Goal: Task Accomplishment & Management: Manage account settings

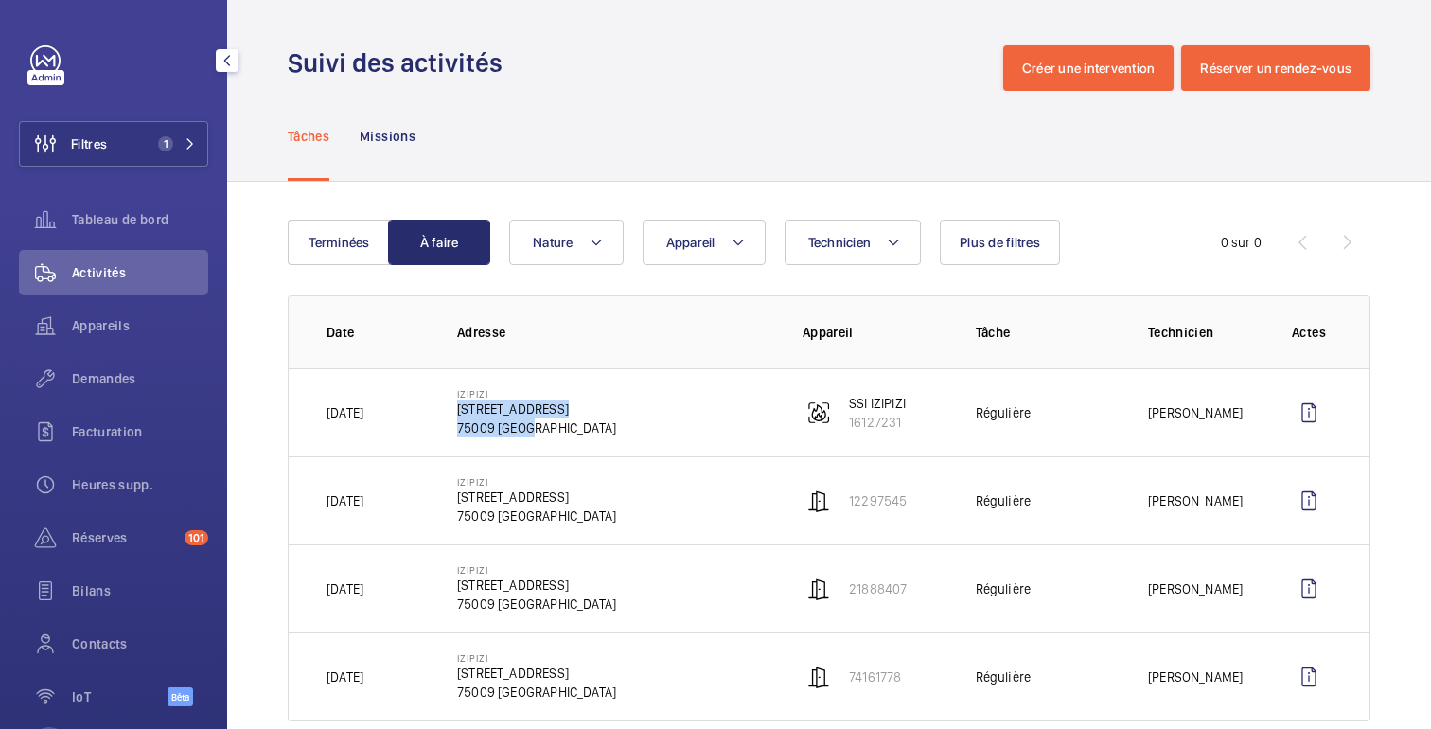
scroll to position [38, 0]
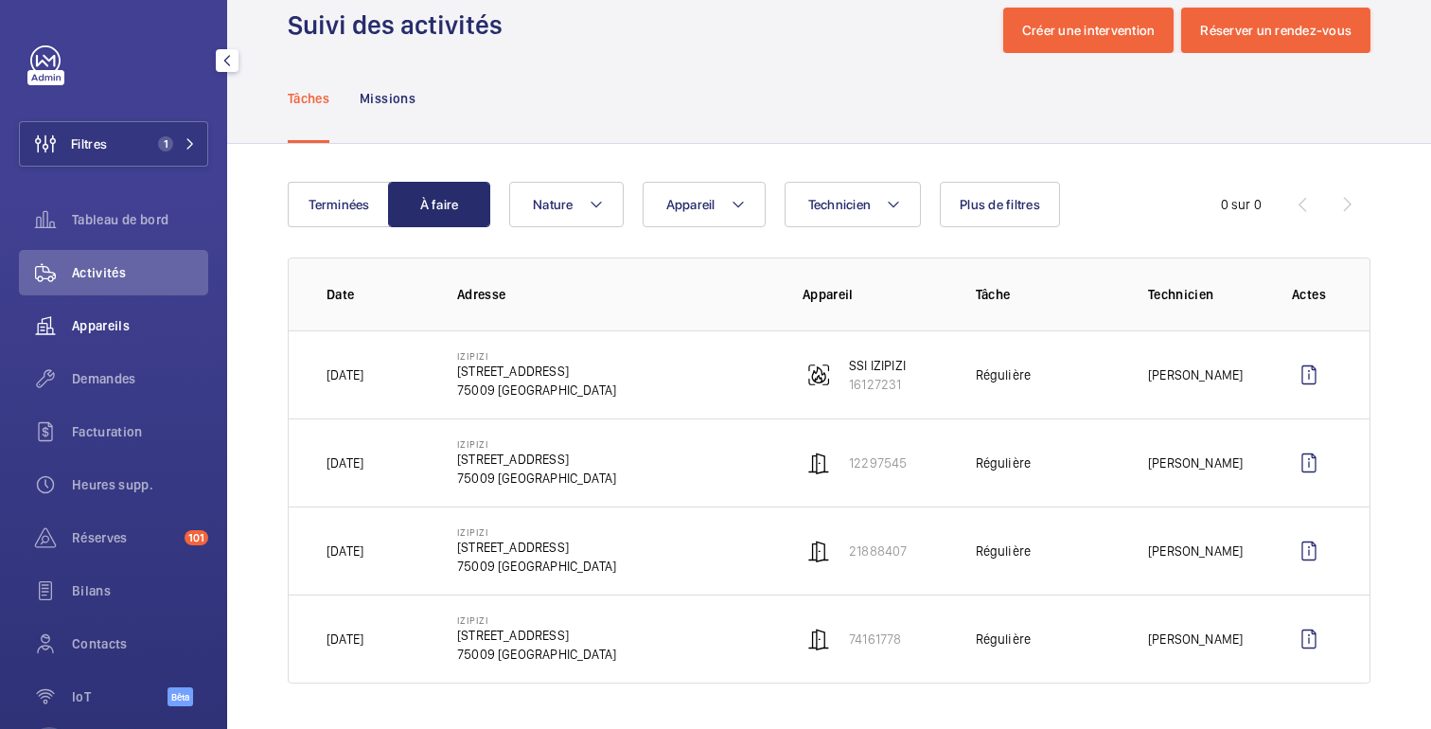
click at [77, 328] on font "Appareils" at bounding box center [101, 325] width 58 height 15
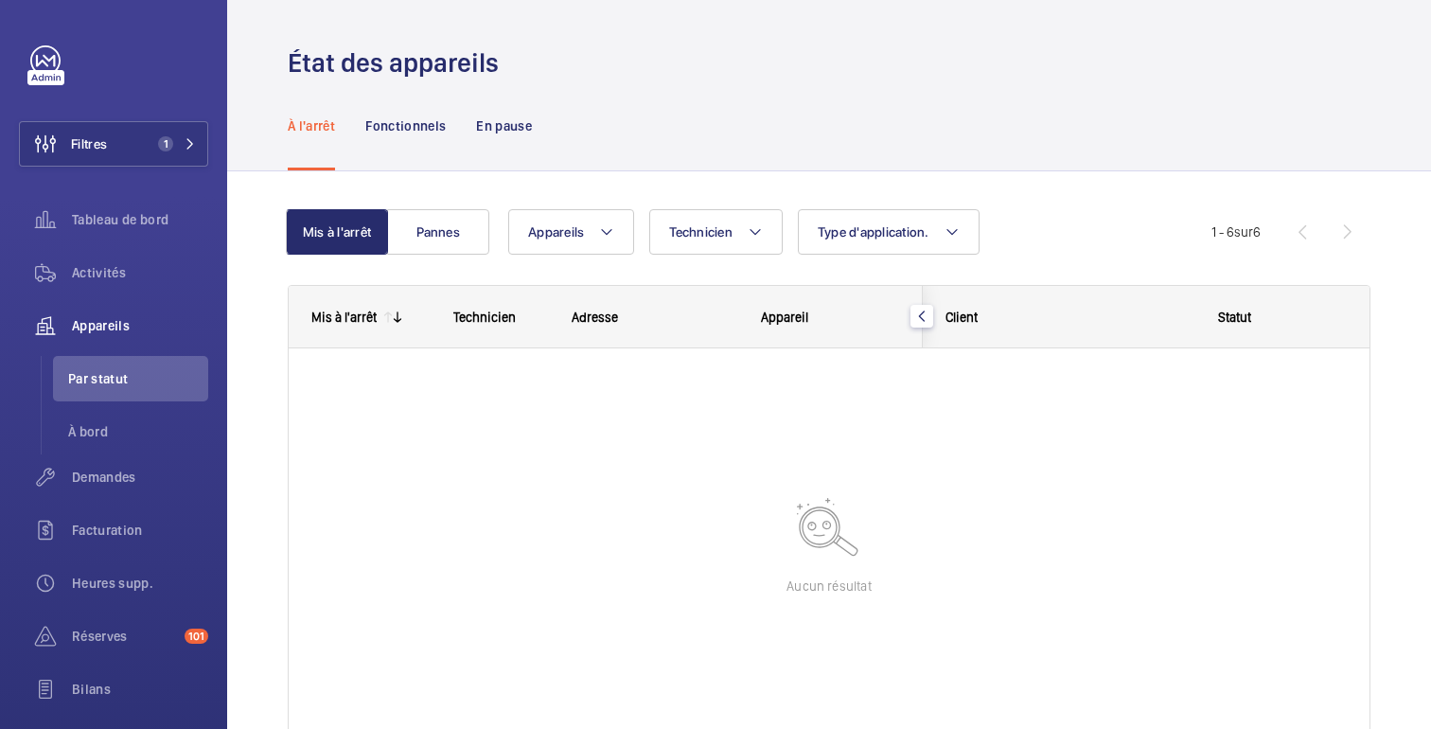
scroll to position [99, 0]
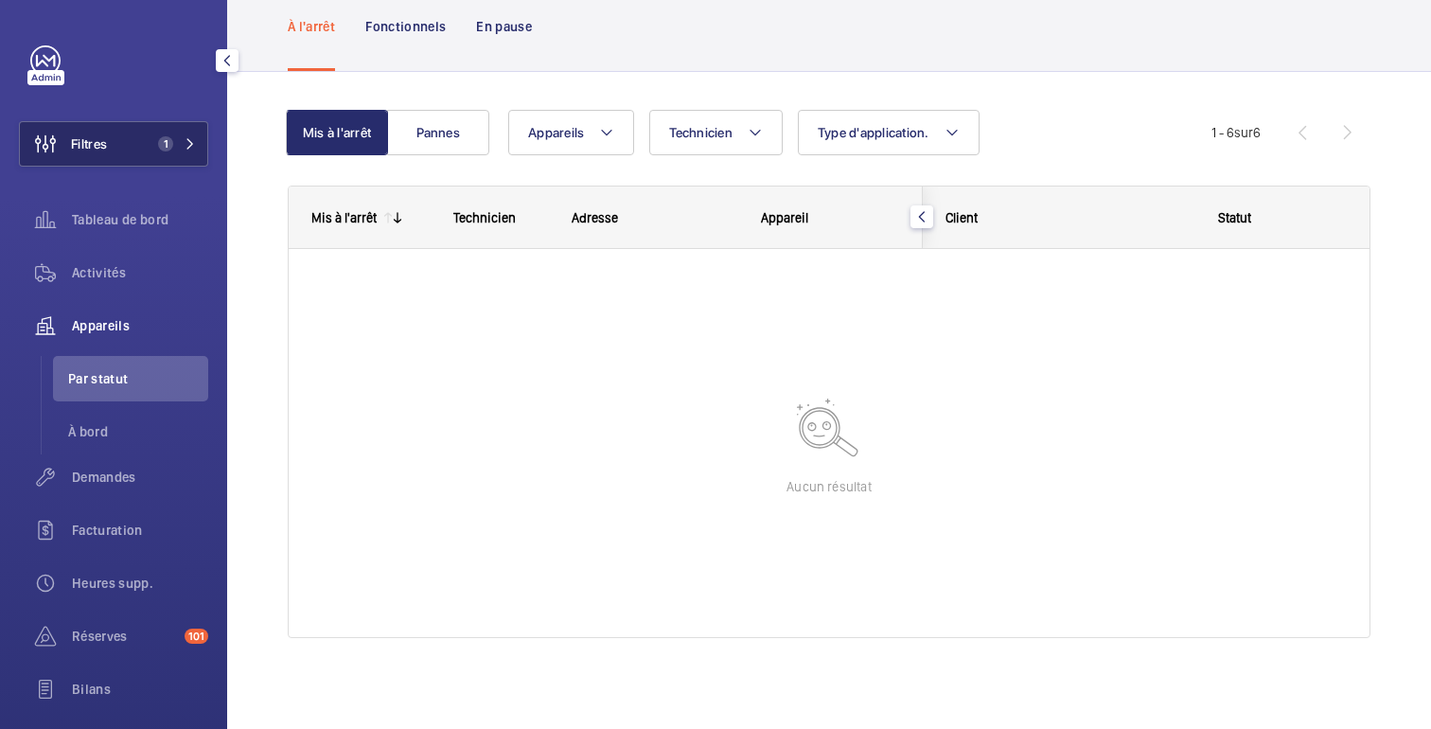
click at [136, 156] on button "Filtres 1" at bounding box center [113, 143] width 189 height 45
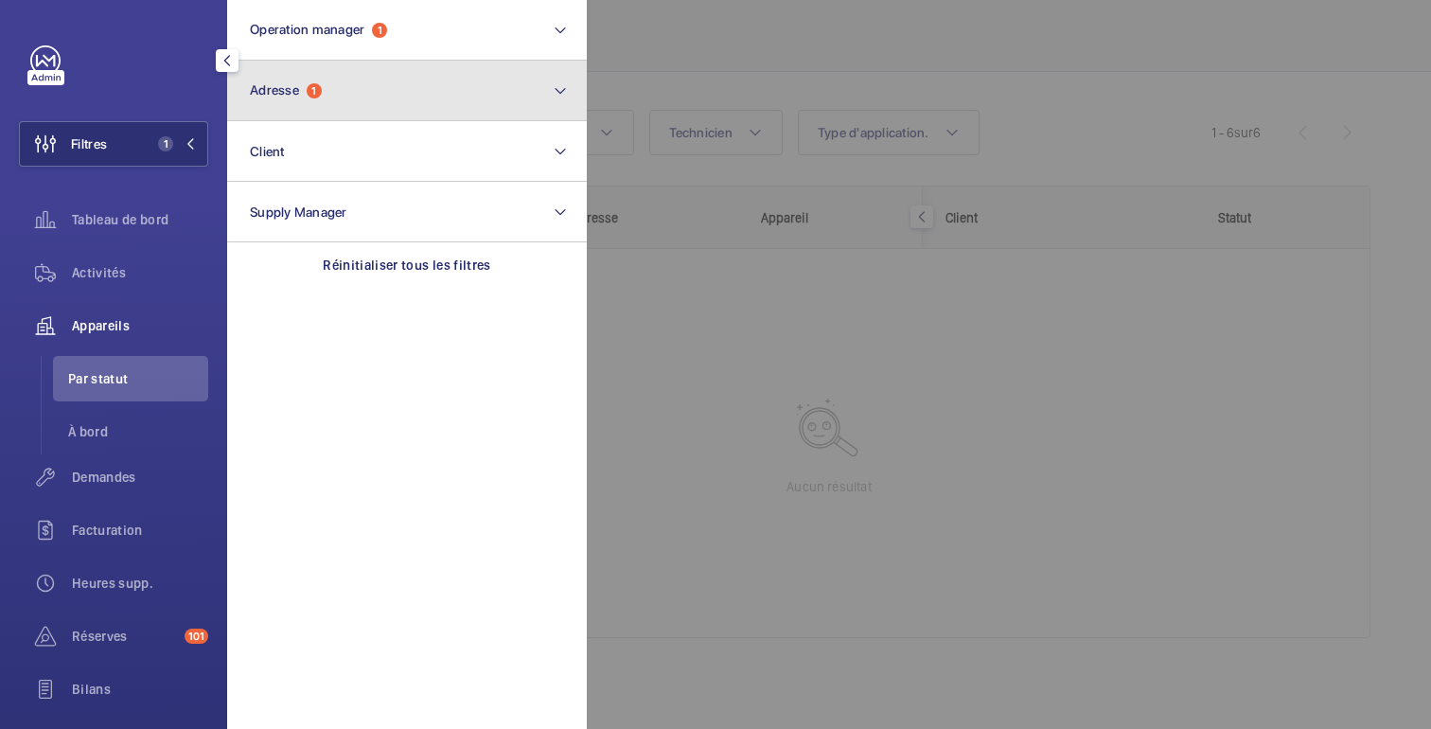
click at [335, 120] on button "Adresse 1" at bounding box center [407, 91] width 360 height 61
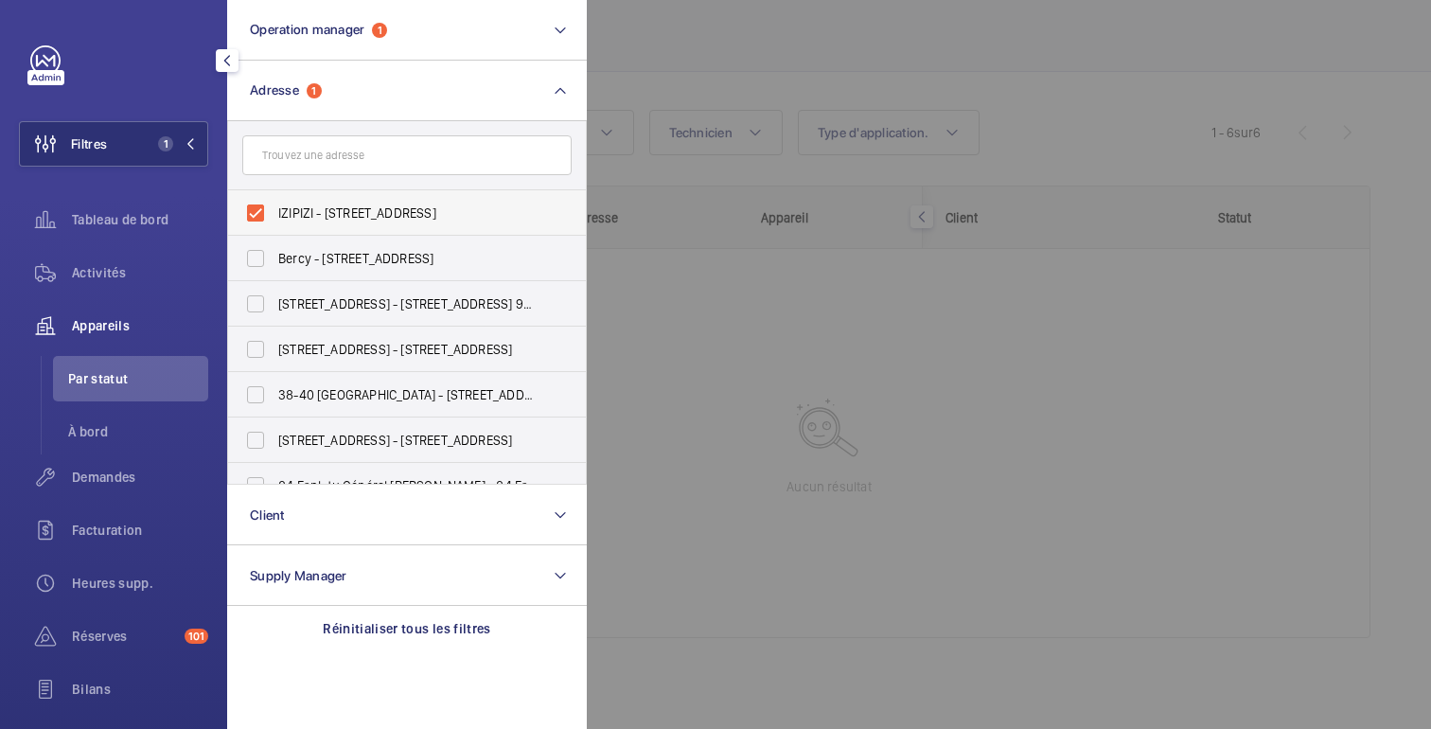
click at [265, 215] on label "IZIPIZI - [STREET_ADDRESS]" at bounding box center [392, 212] width 329 height 45
click at [265, 215] on input "IZIPIZI - [STREET_ADDRESS]" at bounding box center [256, 213] width 38 height 38
checkbox input "false"
click at [673, 37] on div at bounding box center [1302, 364] width 1431 height 729
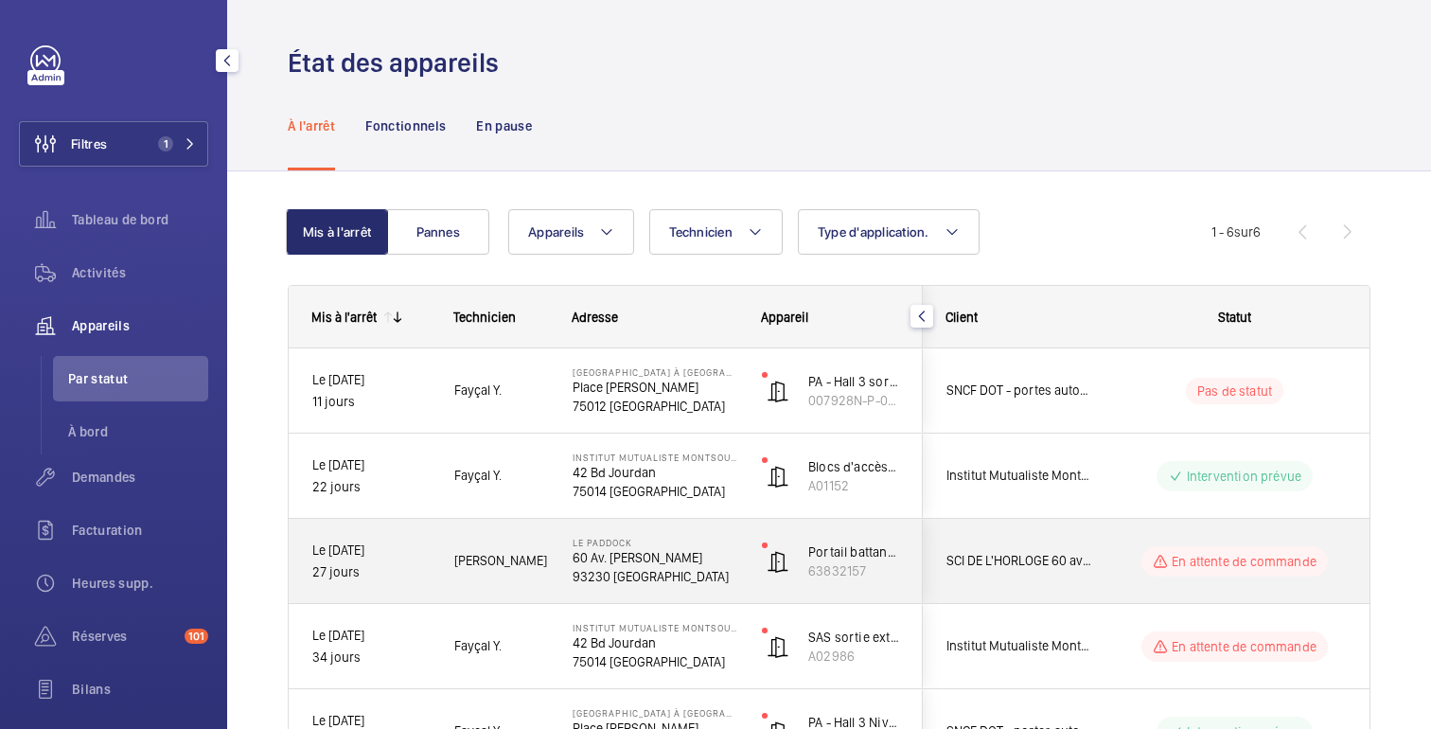
scroll to position [222, 0]
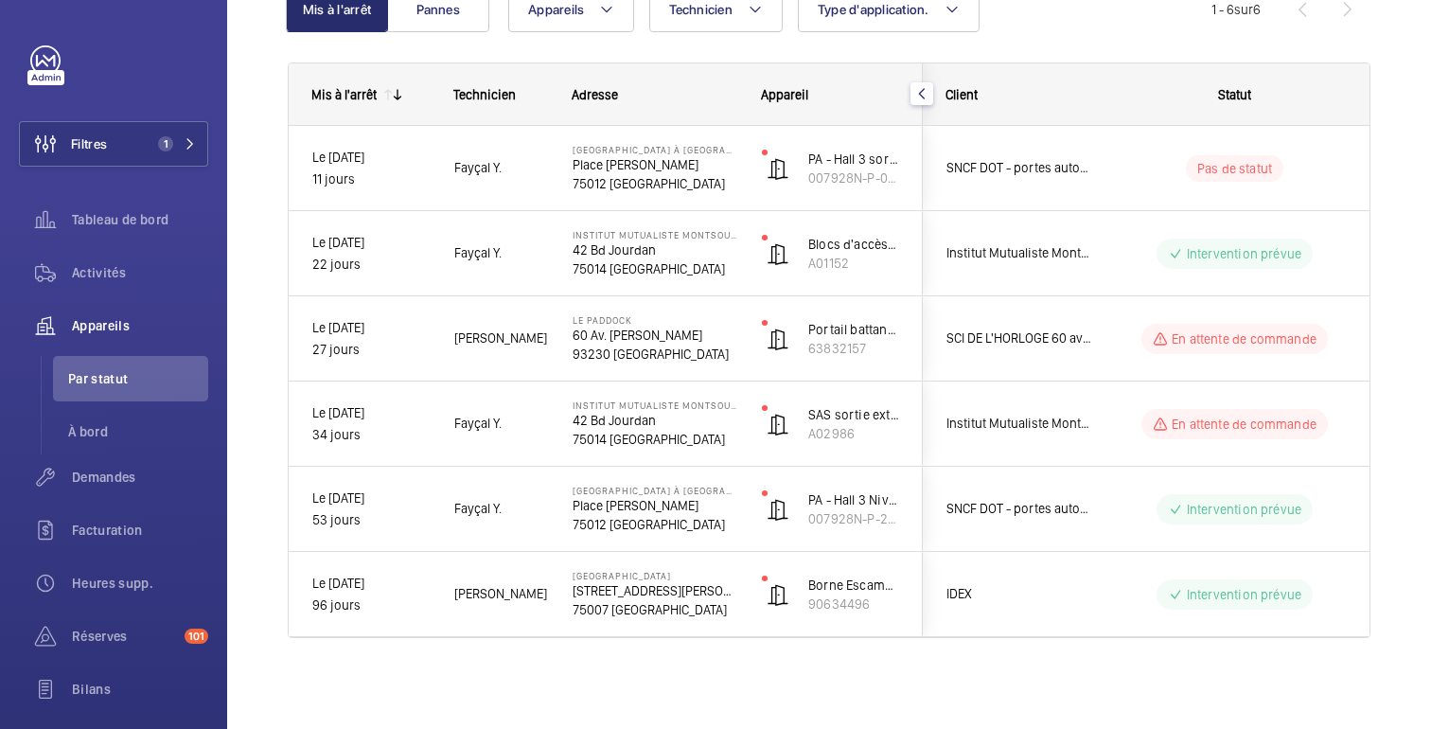
click at [1401, 72] on div "Mis à l'arrêt Pannes Appareils Technicien Type d'application. Plus de filtres R…" at bounding box center [829, 339] width 1204 height 780
click at [92, 485] on span "Demandes" at bounding box center [140, 477] width 136 height 19
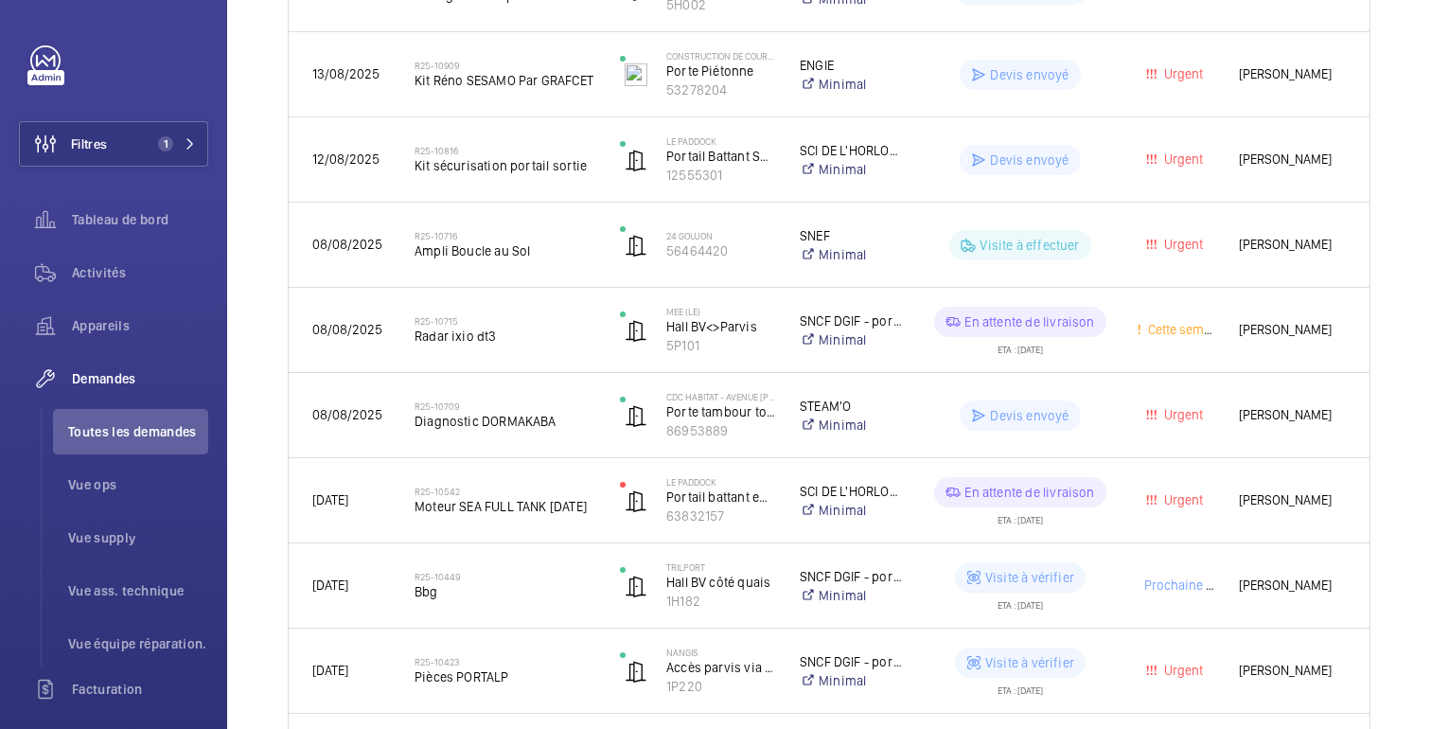
scroll to position [513, 0]
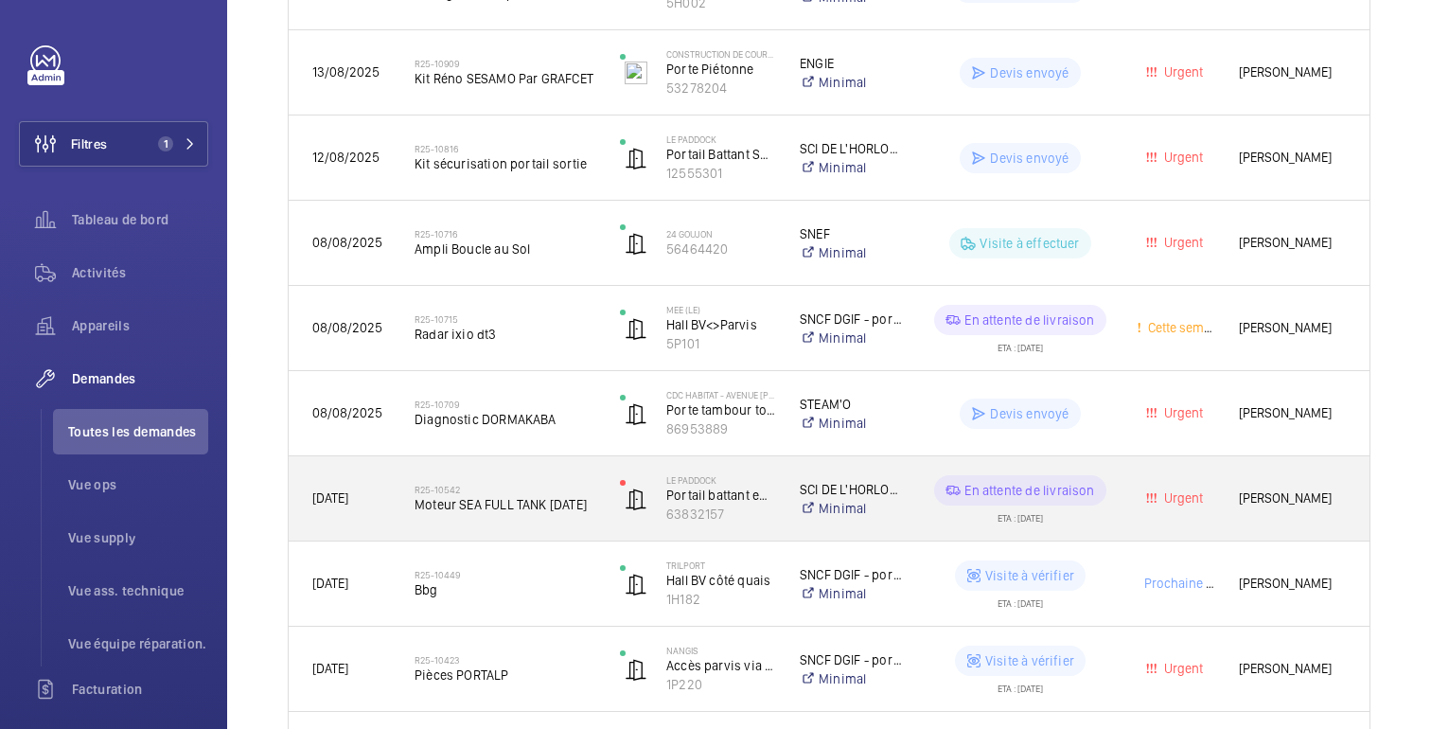
click at [900, 521] on div "SCI DE L'HORLOGE 60 av [PERSON_NAME] 93320 Romainville Minimal" at bounding box center [840, 499] width 127 height 76
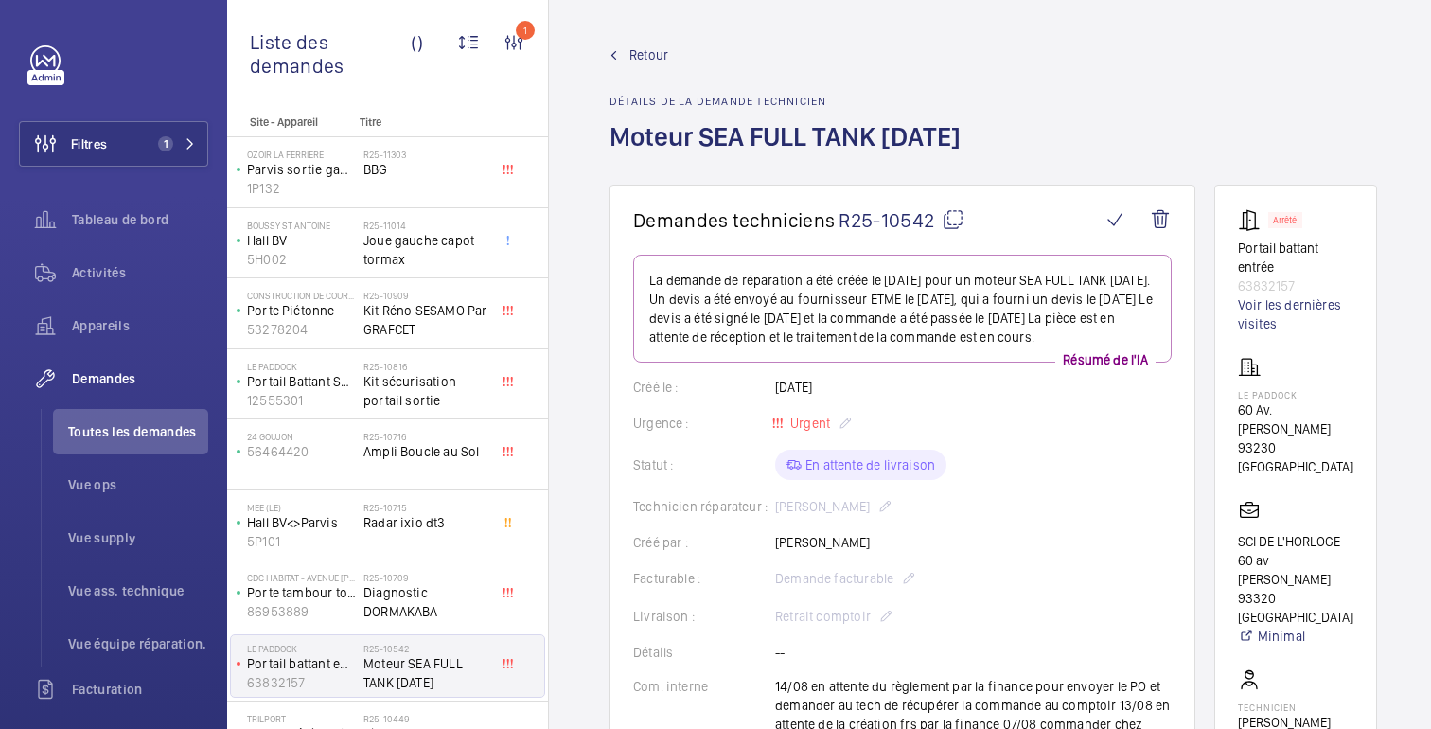
click at [956, 214] on mat-icon at bounding box center [953, 219] width 23 height 23
